Goal: Find contact information: Find contact information

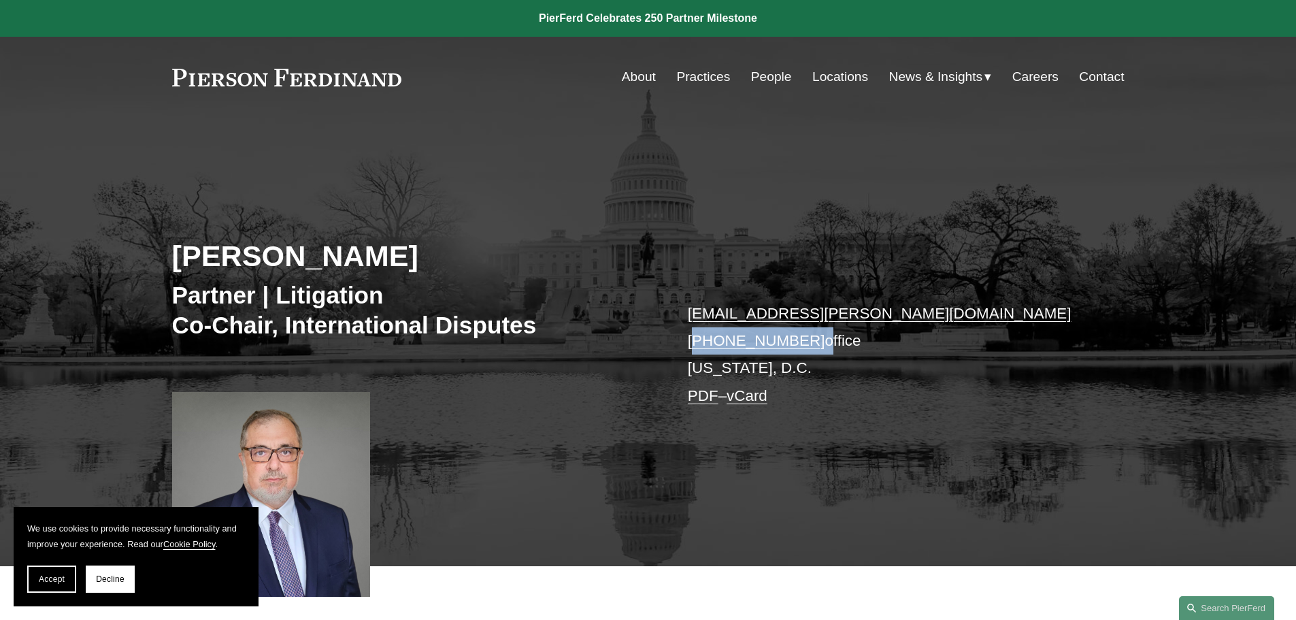
drag, startPoint x: 807, startPoint y: 339, endPoint x: 693, endPoint y: 343, distance: 113.6
click at [693, 343] on p "[EMAIL_ADDRESS][PERSON_NAME][DOMAIN_NAME] [PHONE_NUMBER] office [US_STATE][GEOG…" at bounding box center [886, 354] width 396 height 109
copy p "[PHONE_NUMBER]"
click at [823, 77] on link "Locations" at bounding box center [840, 77] width 56 height 26
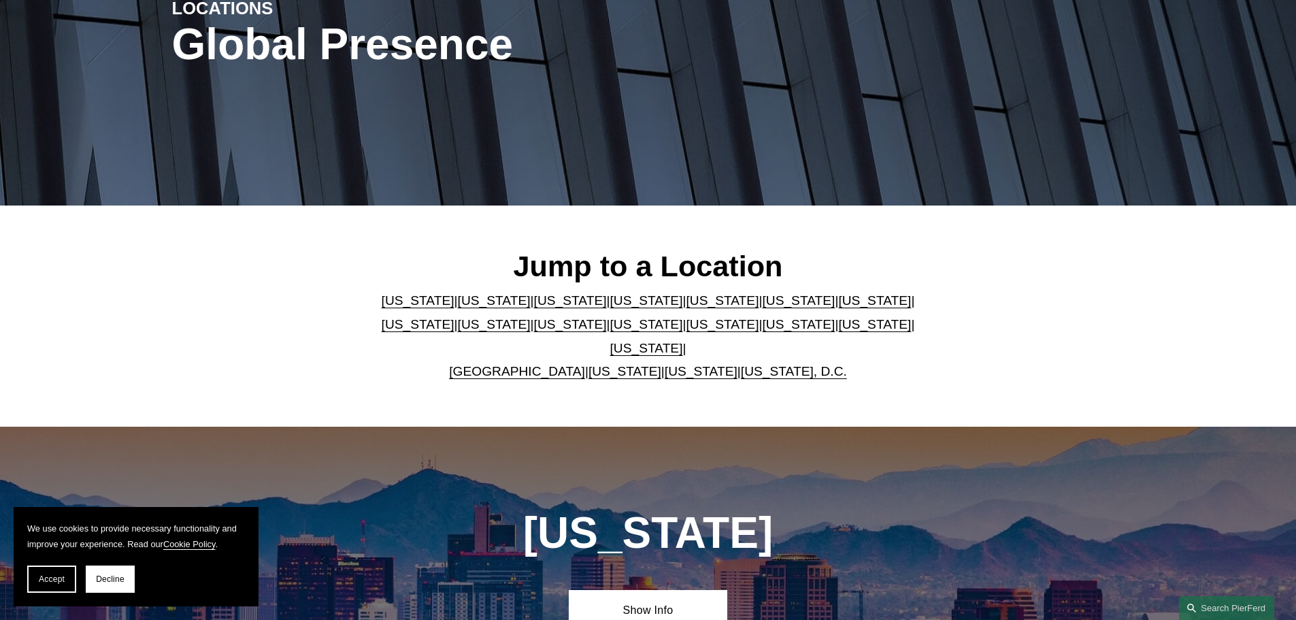
scroll to position [204, 0]
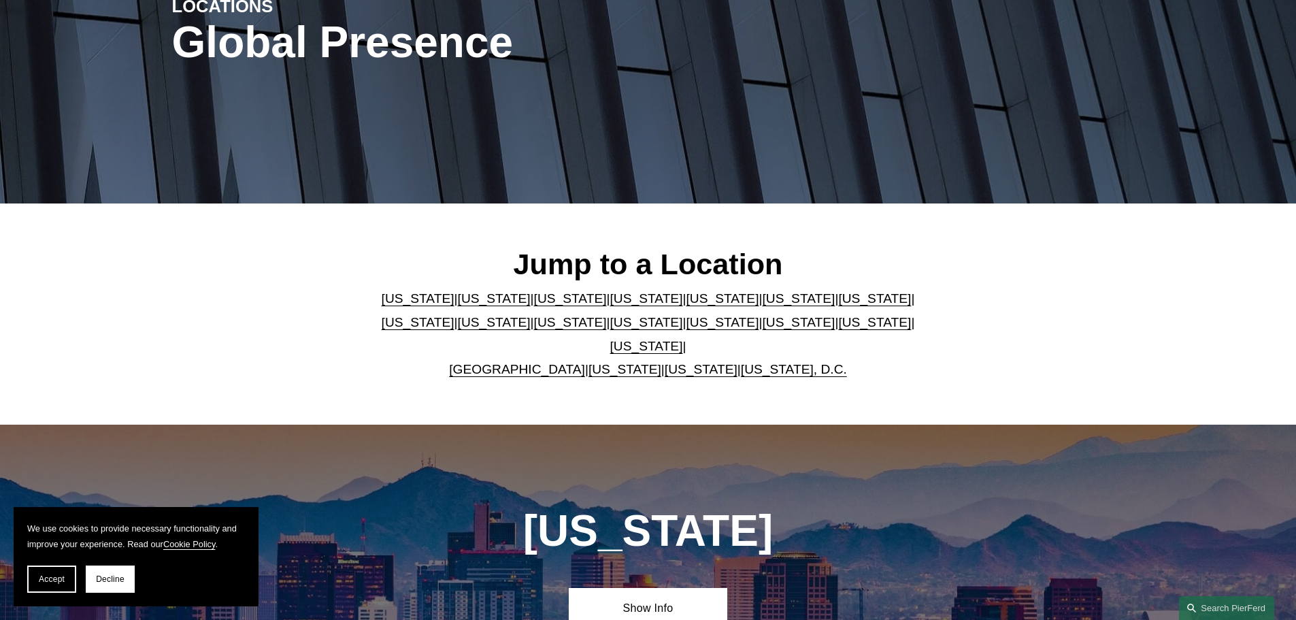
click at [771, 362] on link "[US_STATE], D.C." at bounding box center [794, 369] width 106 height 14
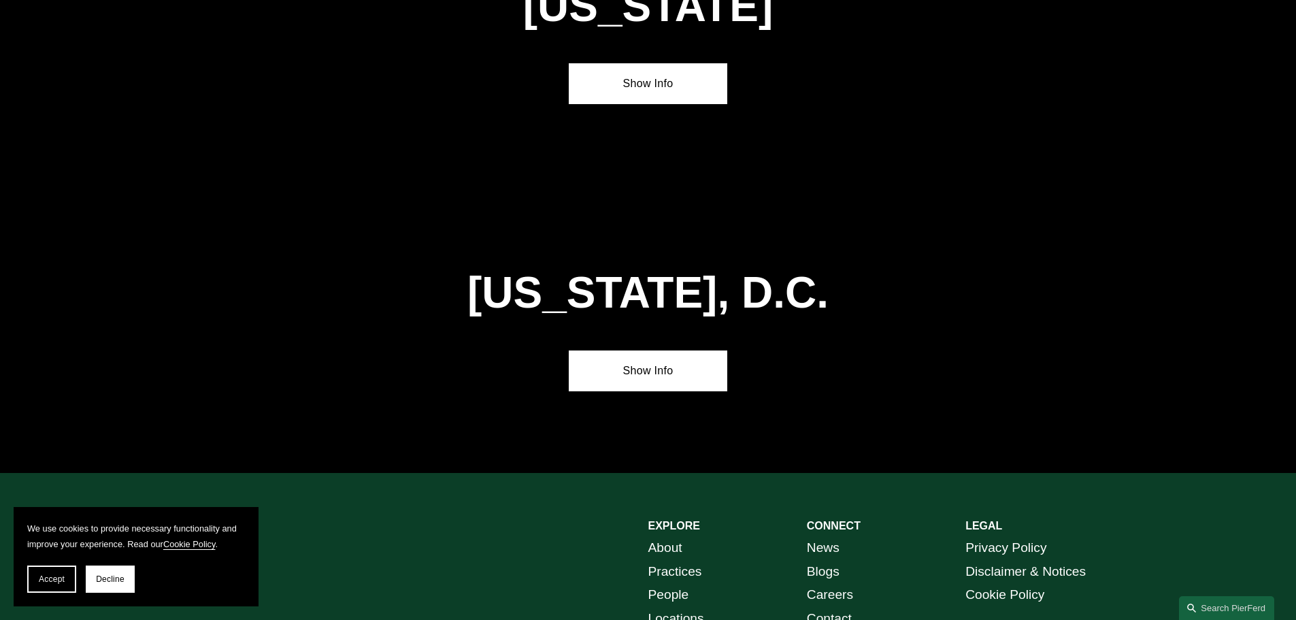
scroll to position [5753, 0]
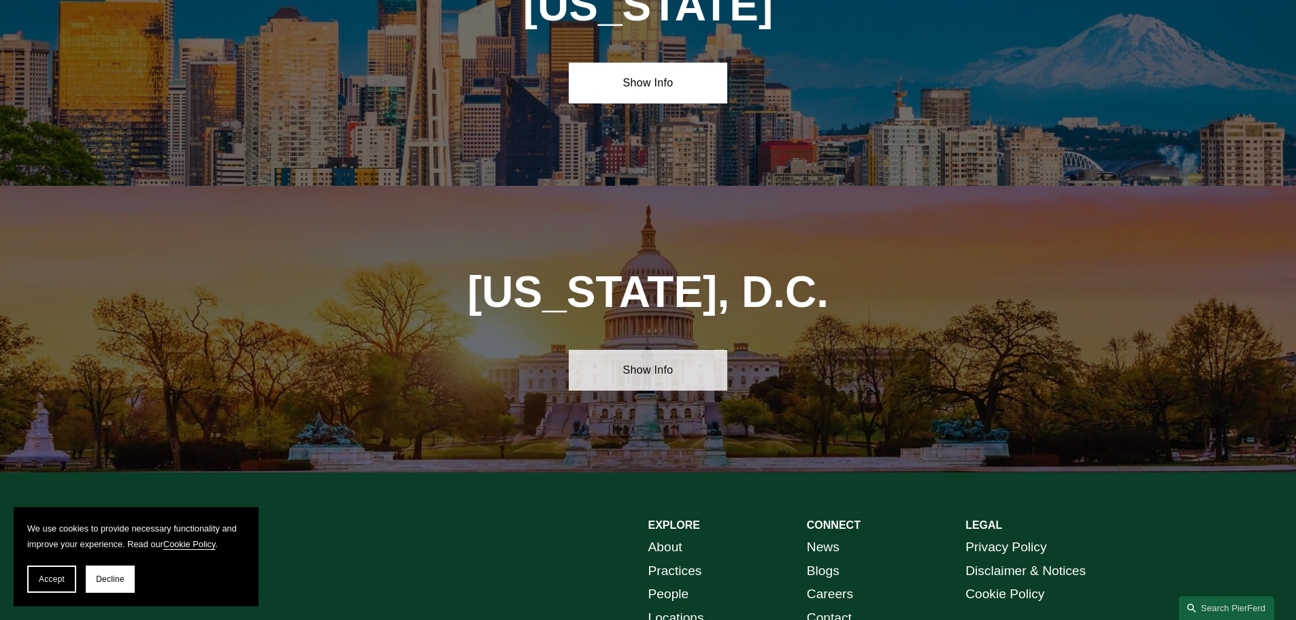
click at [664, 350] on link "Show Info" at bounding box center [648, 370] width 158 height 41
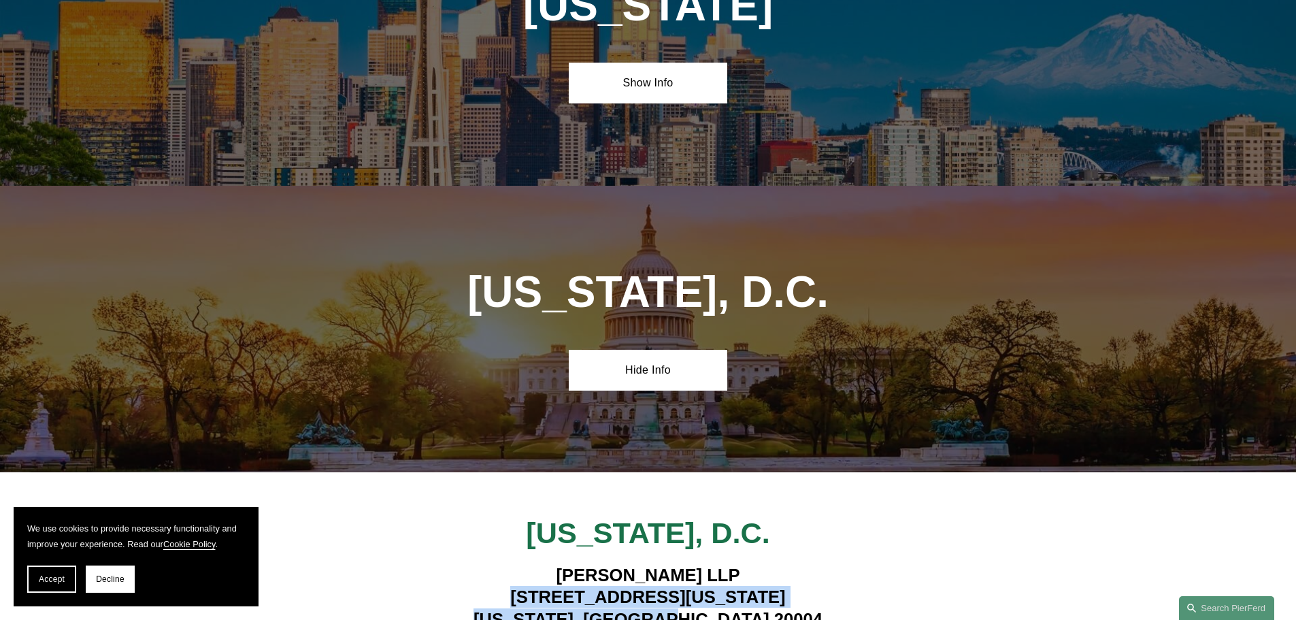
drag, startPoint x: 762, startPoint y: 454, endPoint x: 499, endPoint y: 431, distance: 264.2
click at [499, 564] on h4 "Pierson Ferdinand LLP 601 Pennsylvania Ave NW, Suite 900 Washington, DC 20004" at bounding box center [648, 597] width 556 height 66
copy h4 "601 Pennsylvania Ave NW, Suite 900 Washington, DC 20004"
